Goal: Communication & Community: Answer question/provide support

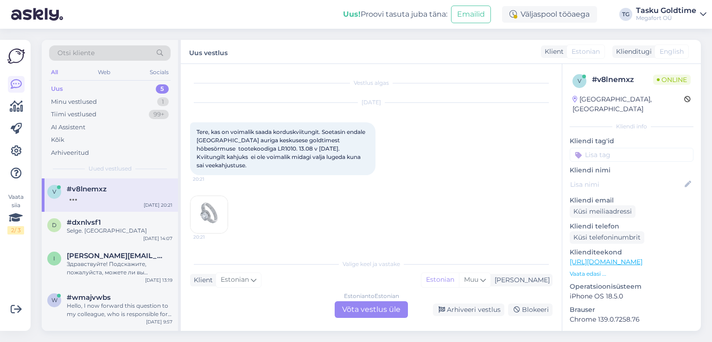
click at [208, 212] on img at bounding box center [208, 214] width 37 height 37
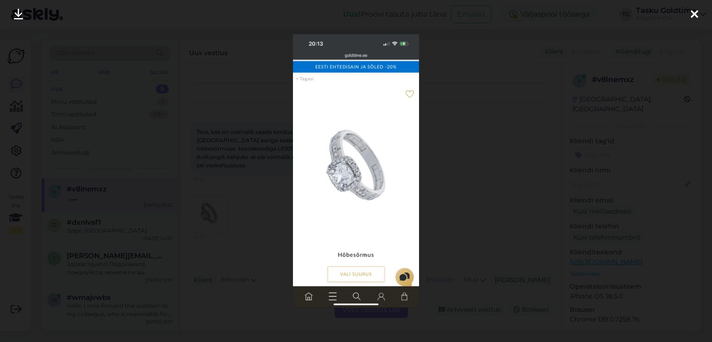
click at [248, 207] on div at bounding box center [356, 171] width 712 height 342
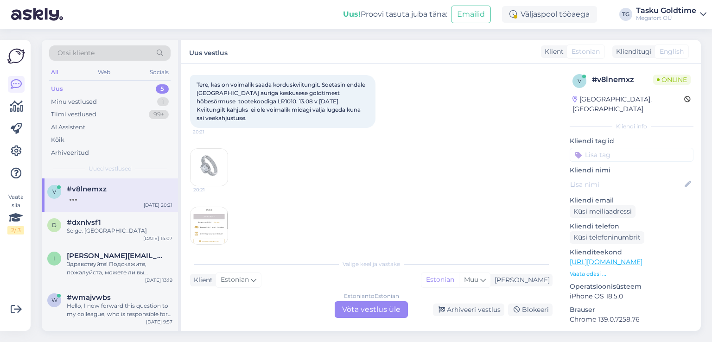
scroll to position [93, 0]
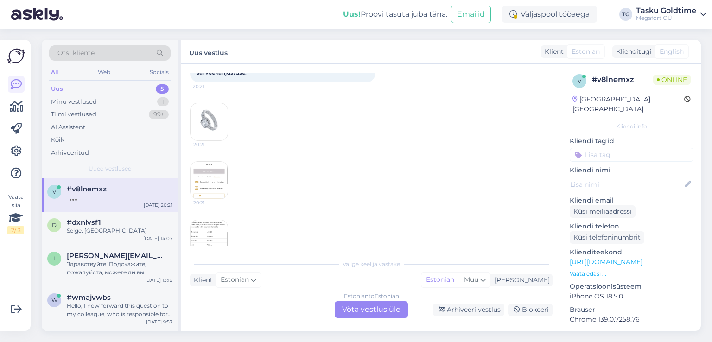
click at [224, 166] on img at bounding box center [208, 180] width 37 height 37
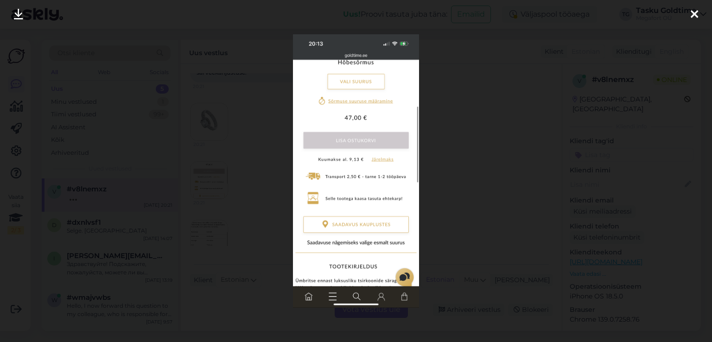
click at [223, 166] on div at bounding box center [356, 171] width 712 height 342
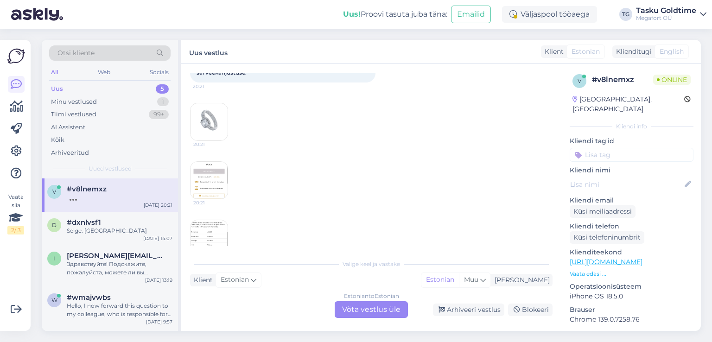
click at [206, 228] on img at bounding box center [208, 238] width 37 height 37
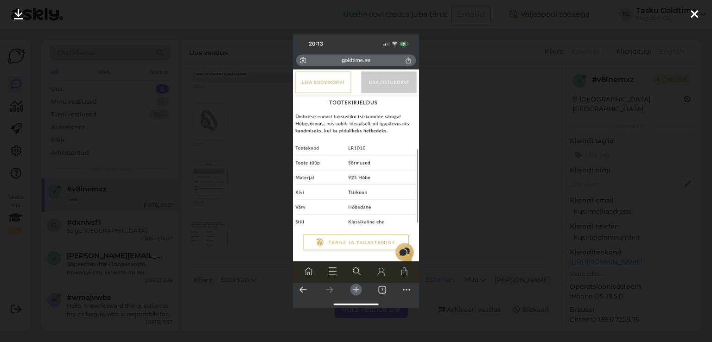
click at [218, 203] on div at bounding box center [356, 171] width 712 height 342
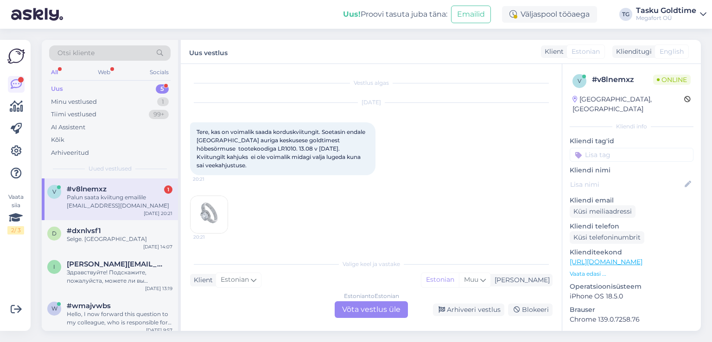
scroll to position [185, 0]
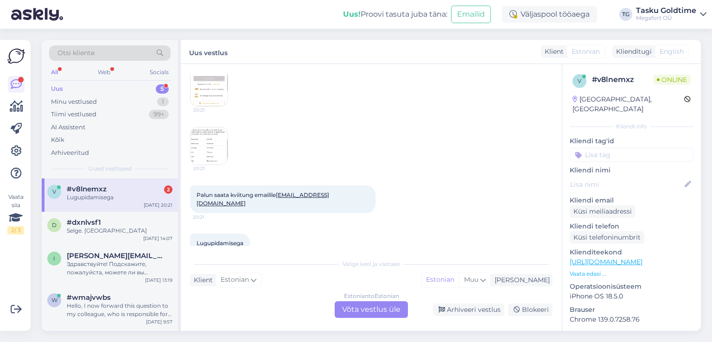
click at [148, 198] on div "Lugupidamisega" at bounding box center [120, 197] width 106 height 8
click at [100, 217] on div "d #dxnlvsf1 Selge. Aitähh [DATE] 14:07" at bounding box center [110, 228] width 136 height 33
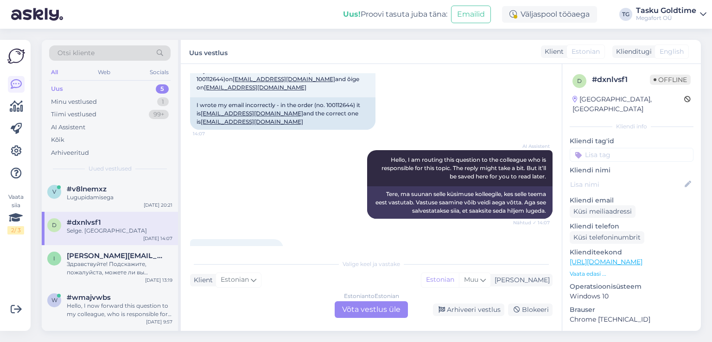
scroll to position [45, 0]
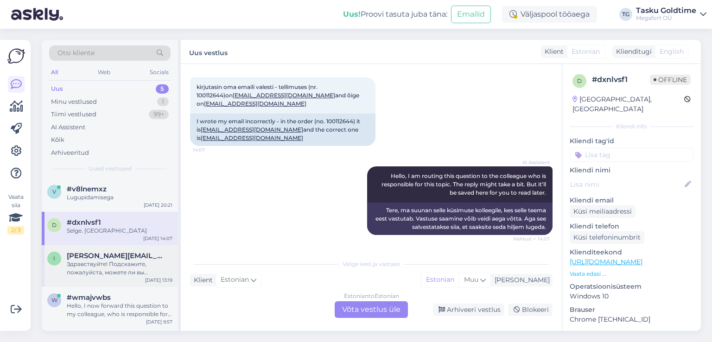
click at [142, 269] on div "Здравствуйте! Подскажите, пожалуйста, можете ли вы доработать/изменить кольцо? …" at bounding box center [120, 268] width 106 height 17
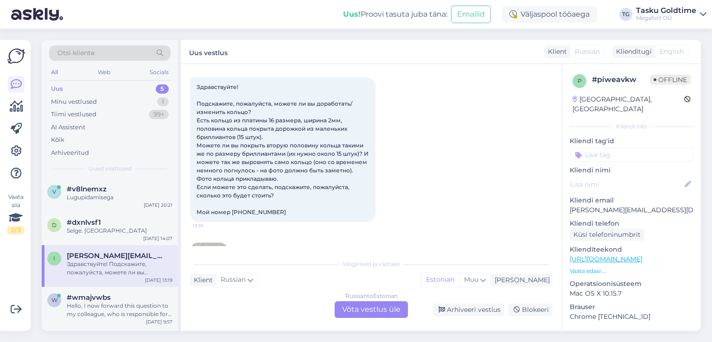
scroll to position [19, 0]
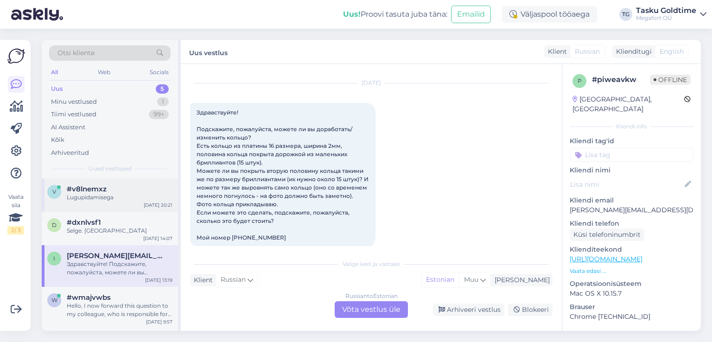
click at [135, 206] on div "v #v8lnemxz Lugupidamisega [DATE] 20:21" at bounding box center [110, 194] width 136 height 33
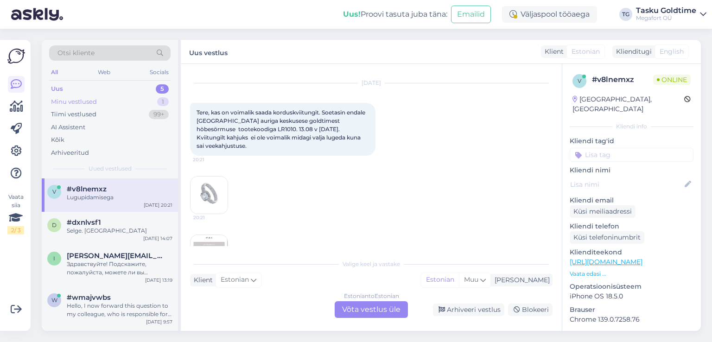
scroll to position [225, 0]
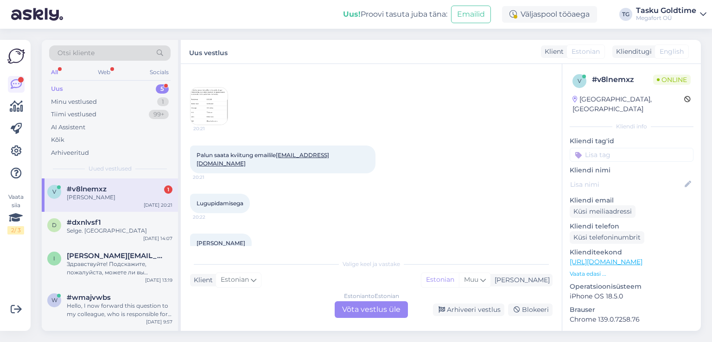
click at [127, 84] on div "Uus 5" at bounding box center [109, 88] width 121 height 13
click at [127, 197] on div "[PERSON_NAME]" at bounding box center [120, 197] width 106 height 8
click at [133, 91] on div "Uus 5" at bounding box center [109, 88] width 121 height 13
